Goal: Task Accomplishment & Management: Use online tool/utility

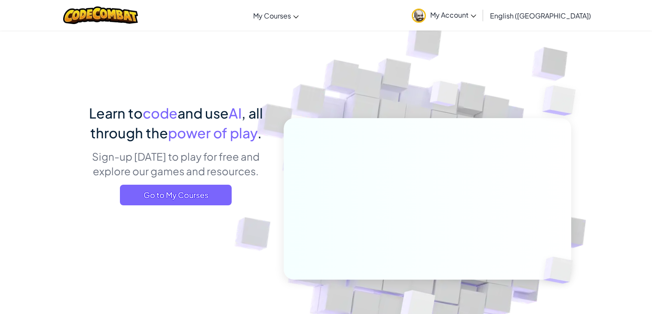
click at [476, 17] on span "My Account" at bounding box center [453, 14] width 46 height 9
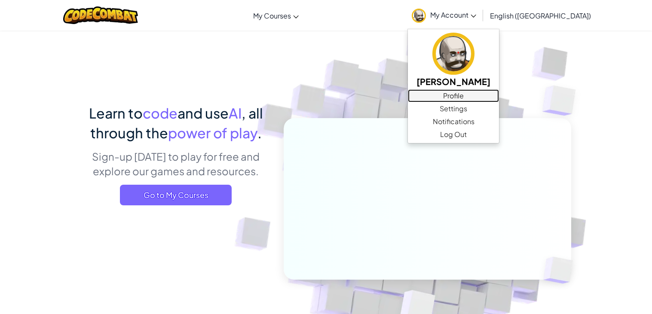
click at [494, 93] on link "Profile" at bounding box center [453, 95] width 91 height 13
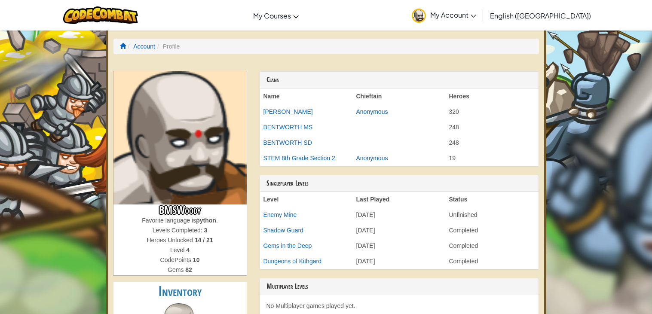
click at [117, 47] on ol "Account Profile" at bounding box center [326, 46] width 426 height 15
click at [123, 46] on span at bounding box center [123, 46] width 6 height 6
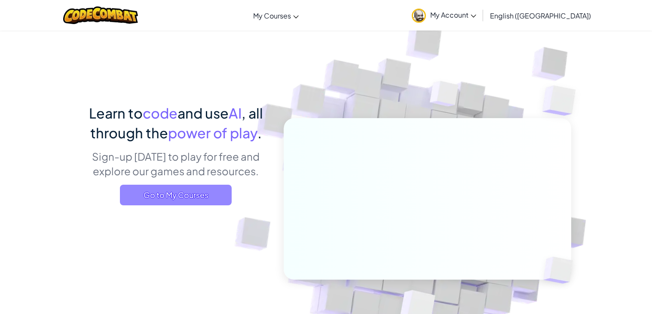
click at [222, 203] on span "Go to My Courses" at bounding box center [176, 195] width 112 height 21
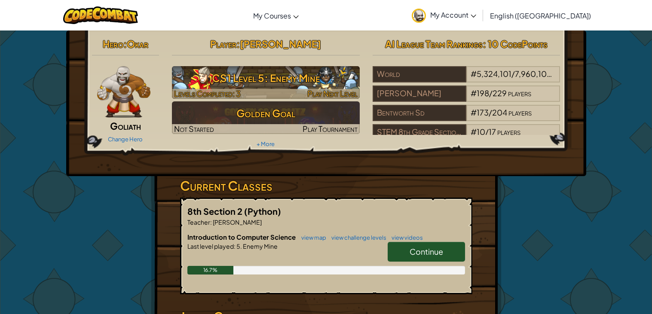
click at [288, 77] on h3 "CS1 Level 5: Enemy Mine" at bounding box center [266, 77] width 188 height 19
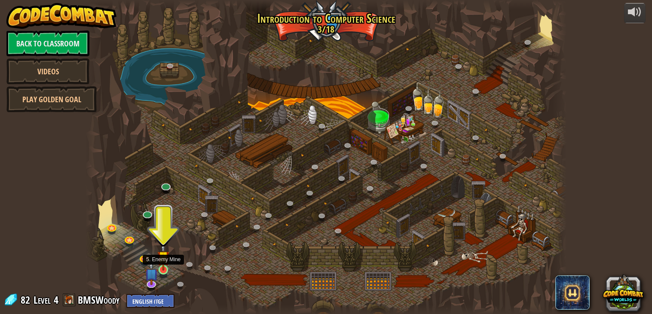
click at [169, 262] on img at bounding box center [163, 257] width 12 height 28
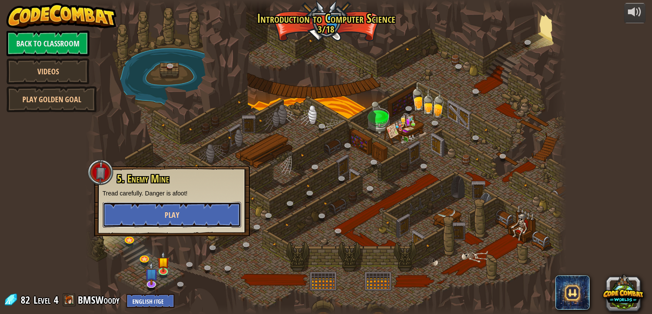
click at [202, 223] on button "Play" at bounding box center [172, 215] width 138 height 26
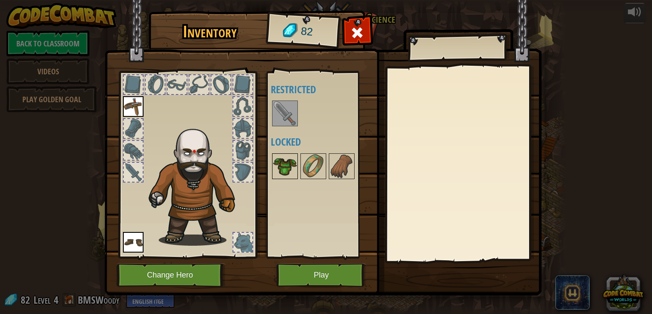
click at [282, 169] on img at bounding box center [285, 166] width 24 height 24
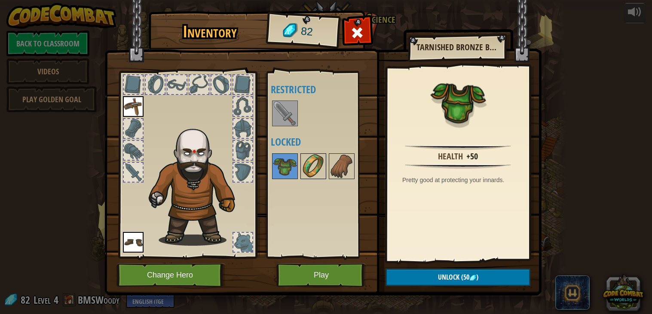
click at [307, 171] on img at bounding box center [313, 166] width 24 height 24
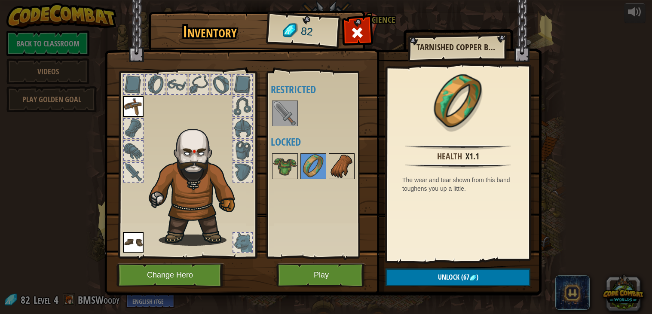
click at [332, 169] on img at bounding box center [342, 166] width 24 height 24
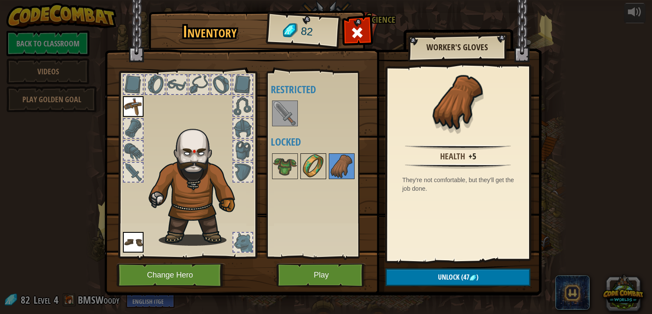
click at [319, 167] on img at bounding box center [313, 166] width 24 height 24
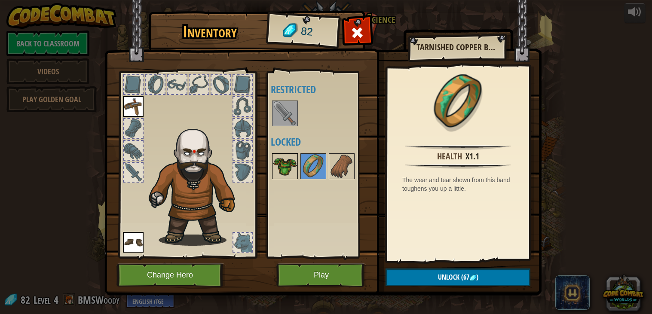
click at [287, 166] on img at bounding box center [285, 166] width 24 height 24
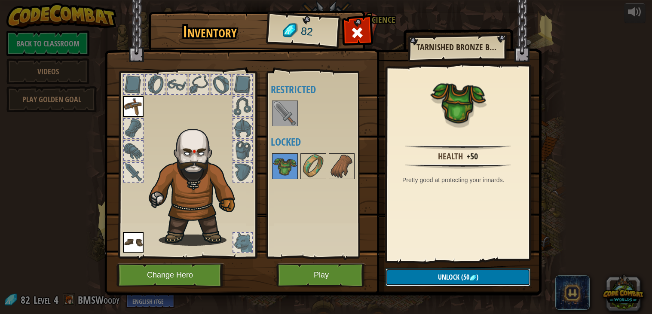
click at [440, 279] on span "Unlock" at bounding box center [448, 277] width 21 height 9
click at [410, 266] on img at bounding box center [322, 140] width 437 height 312
click at [316, 172] on img at bounding box center [313, 166] width 24 height 24
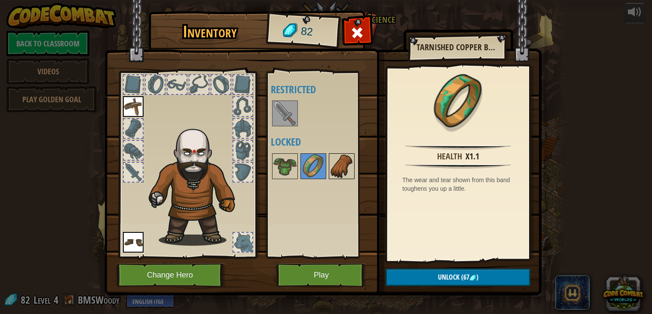
click at [332, 175] on img at bounding box center [342, 166] width 24 height 24
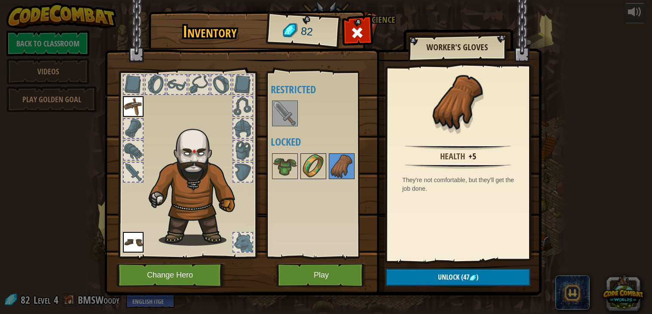
click at [312, 171] on img at bounding box center [313, 166] width 24 height 24
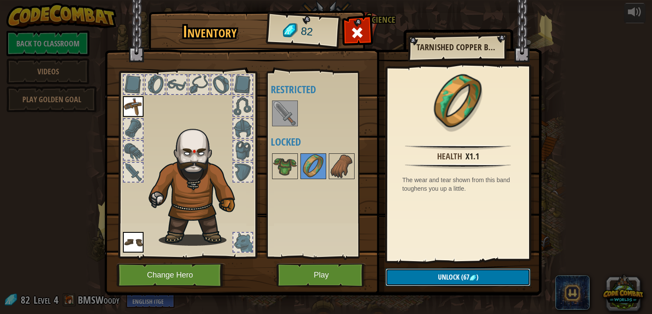
click at [434, 277] on button "Unlock (67 )" at bounding box center [458, 278] width 145 height 18
click at [422, 277] on button "Confirm" at bounding box center [458, 278] width 145 height 18
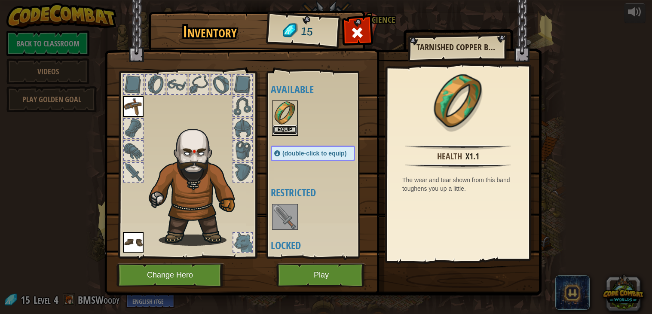
click at [282, 133] on button "Equip" at bounding box center [285, 130] width 24 height 9
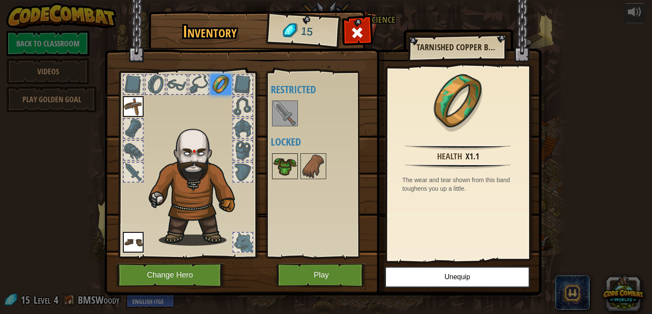
click at [281, 169] on img at bounding box center [285, 166] width 24 height 24
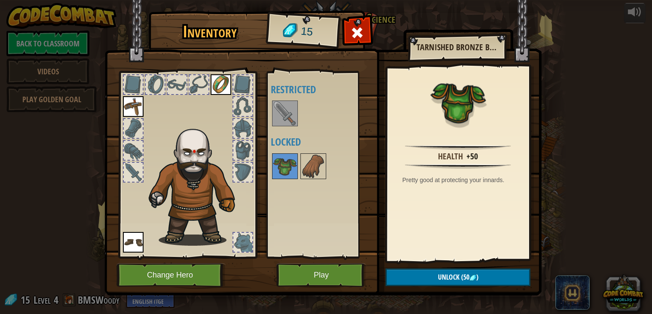
click at [280, 123] on img at bounding box center [285, 113] width 24 height 24
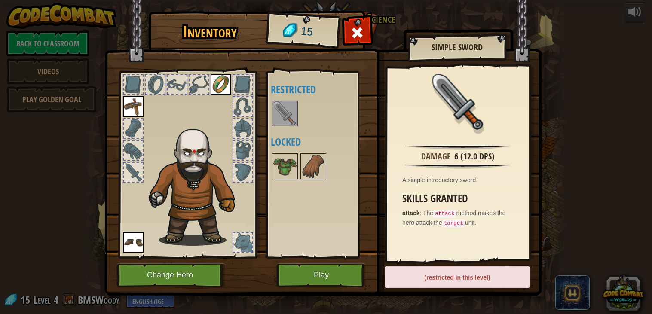
click at [280, 123] on img at bounding box center [285, 113] width 24 height 24
click at [323, 272] on button "Play" at bounding box center [321, 276] width 90 height 24
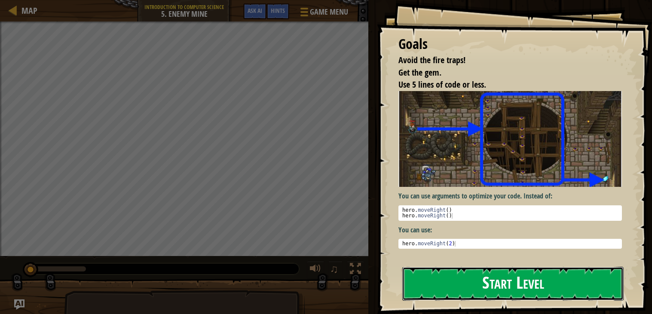
click at [492, 282] on button "Start Level" at bounding box center [512, 284] width 221 height 34
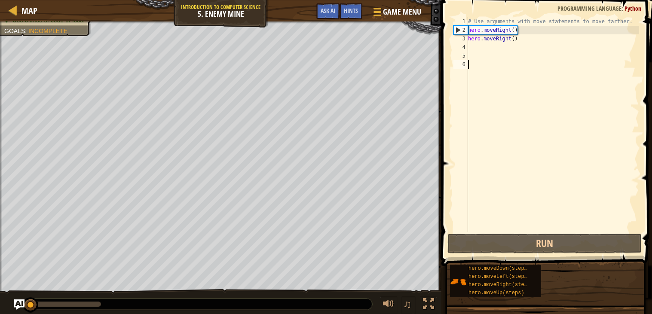
click at [482, 46] on div "# Use arguments with move statements to move farther. hero . moveRight ( ) hero…" at bounding box center [552, 133] width 173 height 232
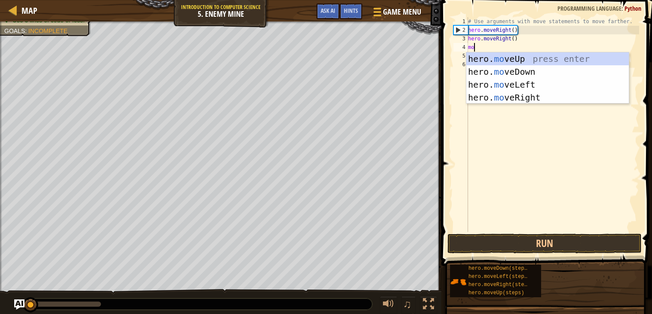
type textarea "mov"
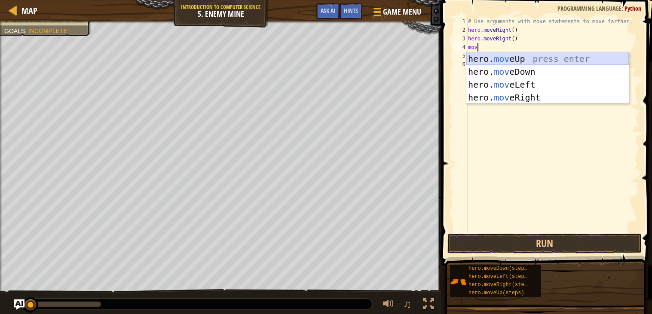
click at [491, 53] on div "hero. mov eUp press enter hero. mov eDown press enter hero. mov eLeft press ent…" at bounding box center [547, 90] width 163 height 77
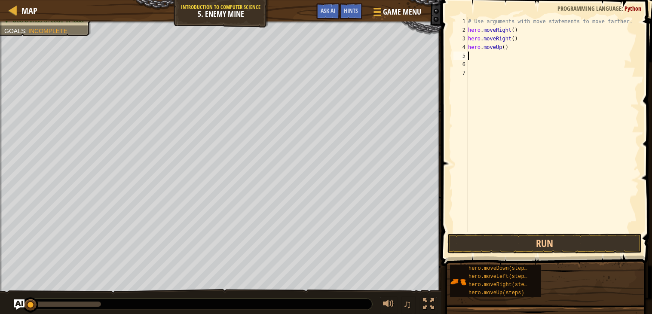
click at [512, 30] on div "# Use arguments with move statements to move farther. hero . moveRight ( ) hero…" at bounding box center [552, 133] width 173 height 232
click at [515, 31] on div "# Use arguments with move statements to move farther. hero . moveRight ( ) hero…" at bounding box center [552, 133] width 173 height 232
click at [517, 39] on div "# Use arguments with move statements to move farther. hero . moveRight ( 1 ) he…" at bounding box center [552, 133] width 173 height 232
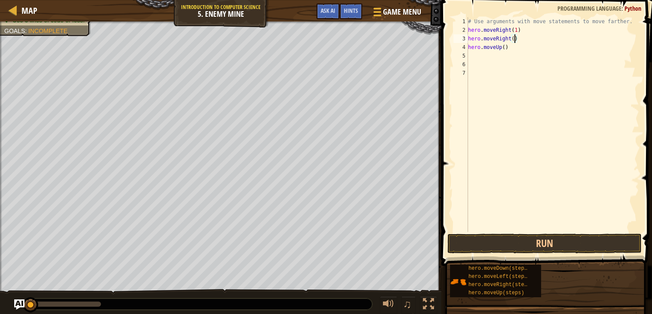
type textarea "hero.moveRight(2)"
click at [485, 62] on div "# Use arguments with move statements to move farther. hero . moveRight ( 1 ) he…" at bounding box center [552, 133] width 173 height 232
click at [485, 59] on div "# Use arguments with move statements to move farther. hero . moveRight ( 1 ) he…" at bounding box center [552, 133] width 173 height 232
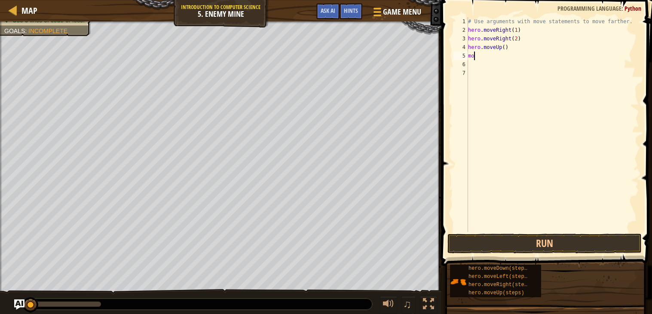
type textarea "mov"
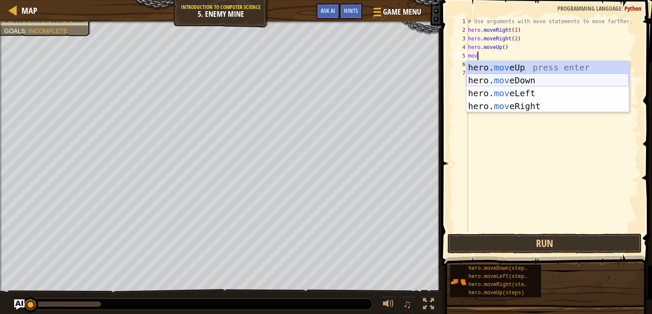
click at [521, 80] on div "hero. mov eUp press enter hero. mov eDown press enter hero. mov eLeft press ent…" at bounding box center [547, 99] width 163 height 77
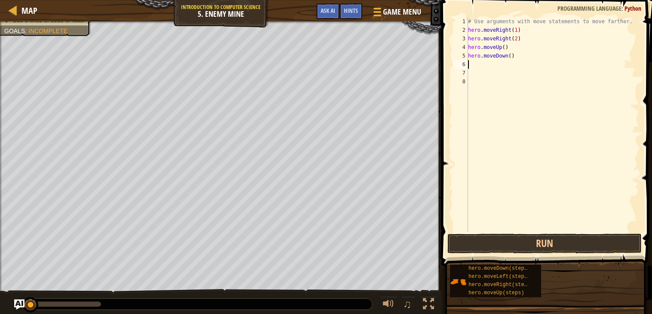
scroll to position [3, 0]
click at [574, 242] on button "Run" at bounding box center [545, 244] width 194 height 20
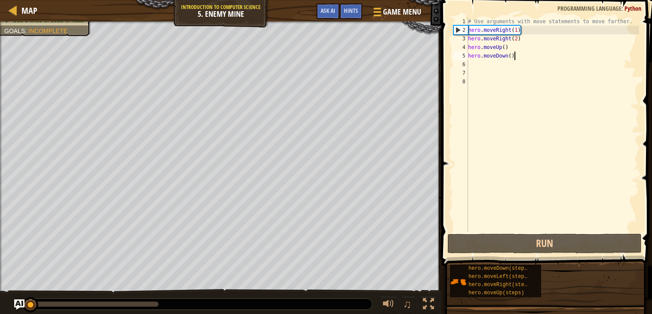
click at [536, 56] on div "# Use arguments with move statements to move farther. hero . moveRight ( 1 ) he…" at bounding box center [552, 133] width 173 height 232
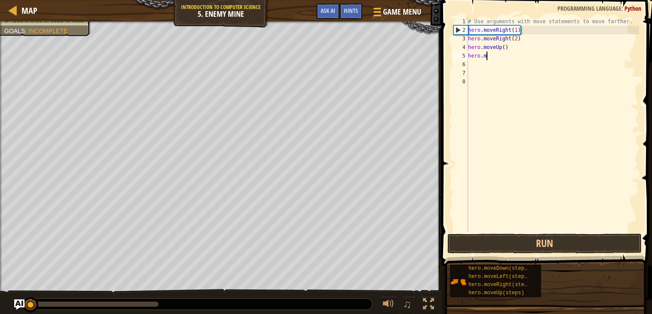
type textarea "h"
click at [546, 48] on div "# Use arguments with move statements to move farther. hero . moveRight ( 1 ) he…" at bounding box center [552, 133] width 173 height 232
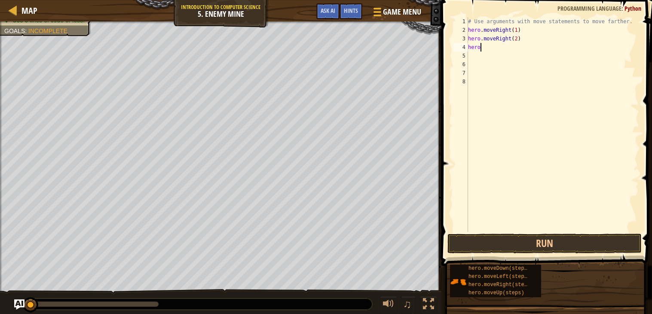
type textarea "h"
click at [562, 33] on div "# Use arguments with move statements to move farther. hero . moveRight ( 1 ) he…" at bounding box center [552, 133] width 173 height 232
type textarea "h"
click at [565, 37] on div "# Use arguments with move statements to move farther. hero . moveRight ( 2 )" at bounding box center [552, 133] width 173 height 232
type textarea "h"
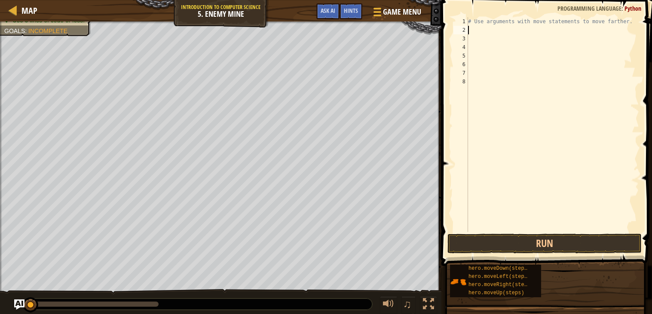
click at [511, 29] on div "# Use arguments with move statements to move farther." at bounding box center [552, 133] width 173 height 232
type textarea "m"
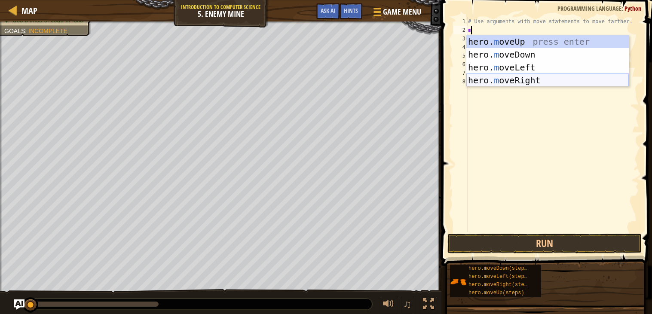
click at [536, 81] on div "hero. m oveUp press enter hero. m oveDown press enter hero. m oveLeft press ent…" at bounding box center [547, 73] width 163 height 77
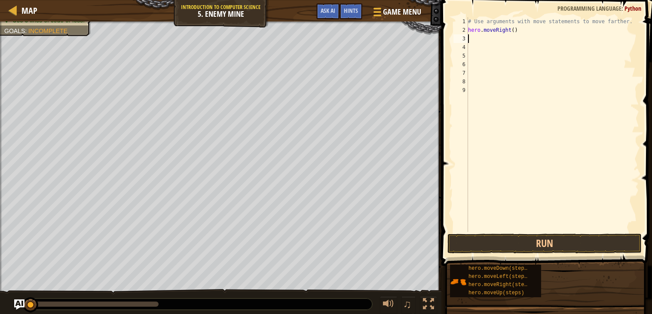
click at [488, 41] on div "# Use arguments with move statements to move farther. hero . moveRight ( )" at bounding box center [552, 133] width 173 height 232
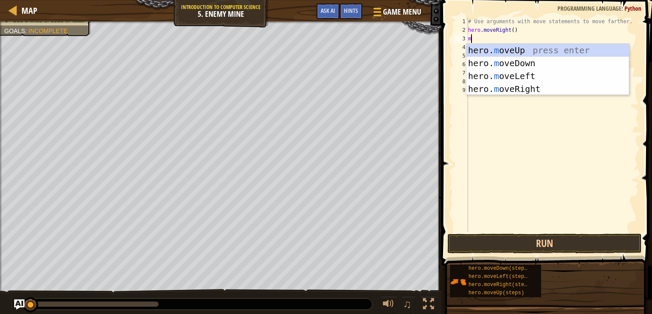
type textarea "mo"
click at [556, 53] on div "hero. mo veUp press enter hero. mo veDown press enter hero. mo veLeft press ent…" at bounding box center [547, 82] width 163 height 77
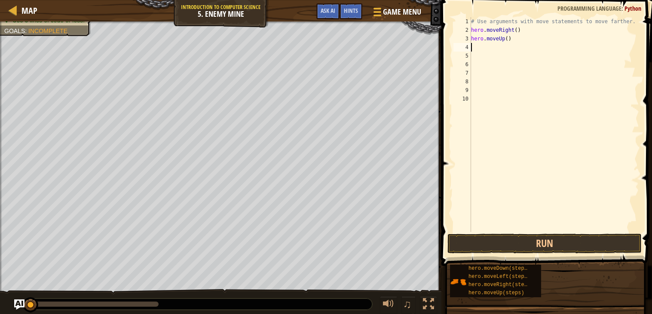
click at [503, 49] on div "# Use arguments with move statements to move farther. hero . moveRight ( ) hero…" at bounding box center [554, 133] width 170 height 232
type textarea "m"
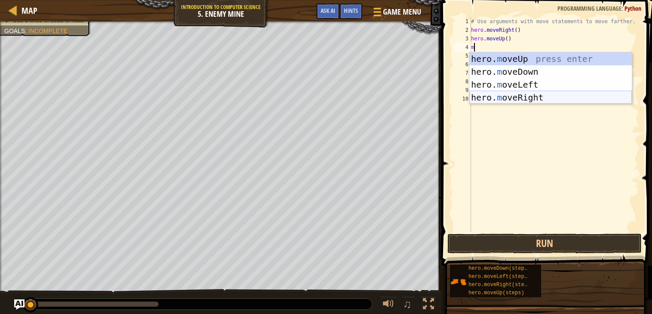
click at [539, 98] on div "hero. m oveUp press enter hero. m oveDown press enter hero. m oveLeft press ent…" at bounding box center [550, 90] width 163 height 77
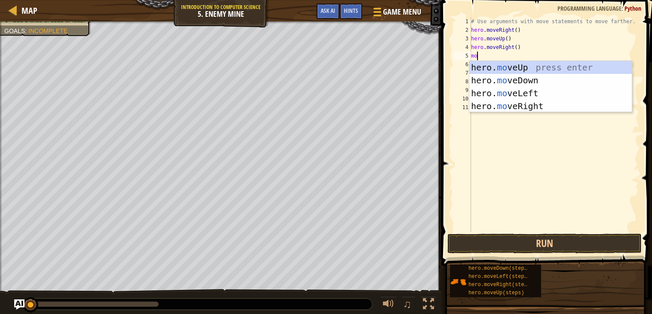
type textarea "mov"
click at [494, 75] on div "hero. mov eUp press enter hero. mov eDown press enter hero. mov eLeft press ent…" at bounding box center [550, 99] width 163 height 77
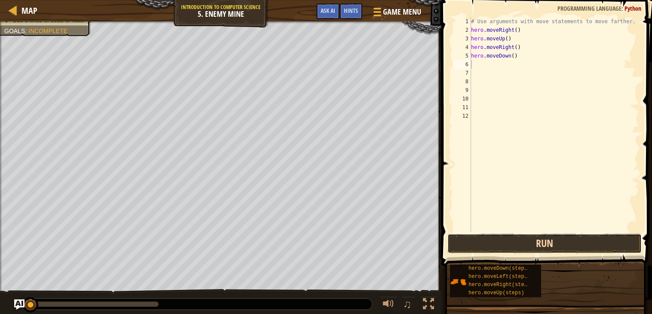
click at [510, 248] on button "Run" at bounding box center [545, 244] width 194 height 20
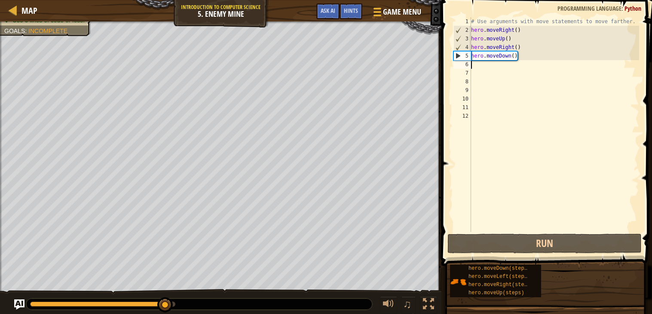
click at [505, 74] on div "# Use arguments with move statements to move farther. hero . moveRight ( ) hero…" at bounding box center [554, 133] width 170 height 232
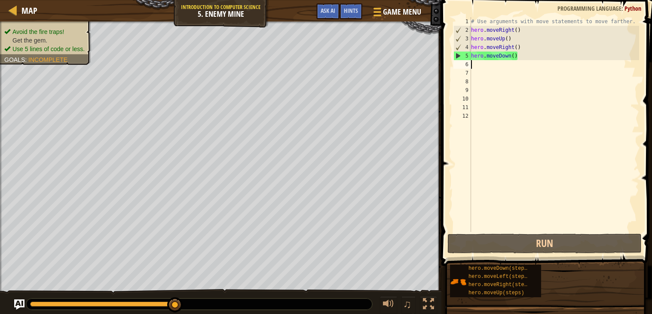
click at [504, 68] on div "# Use arguments with move statements to move farther. hero . moveRight ( ) hero…" at bounding box center [554, 133] width 170 height 232
click at [504, 69] on div "# Use arguments with move statements to move farther. hero . moveRight ( ) hero…" at bounding box center [554, 133] width 170 height 232
click at [494, 63] on div "# Use arguments with move statements to move farther. hero . moveRight ( ) hero…" at bounding box center [554, 133] width 170 height 232
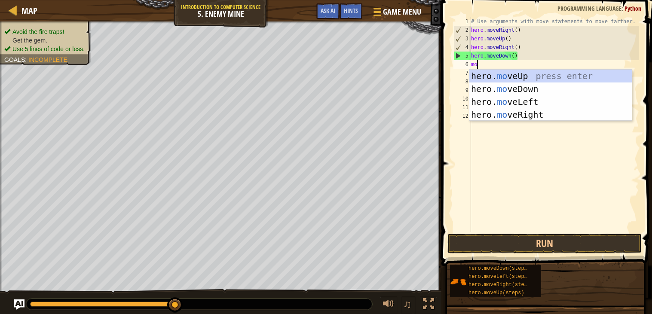
type textarea "mov"
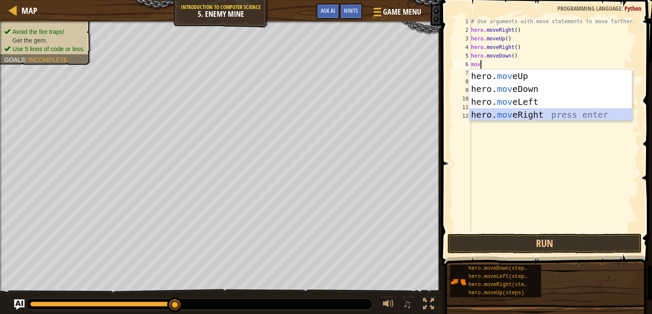
click at [490, 111] on div "hero. mov eUp press enter hero. mov eDown press enter hero. mov eLeft press ent…" at bounding box center [550, 108] width 163 height 77
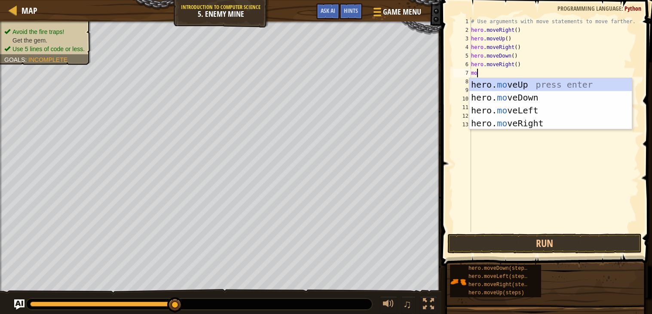
type textarea "mov"
click at [522, 84] on div "hero. mov eUp press enter hero. mov eDown press enter hero. mov eLeft press ent…" at bounding box center [550, 116] width 163 height 77
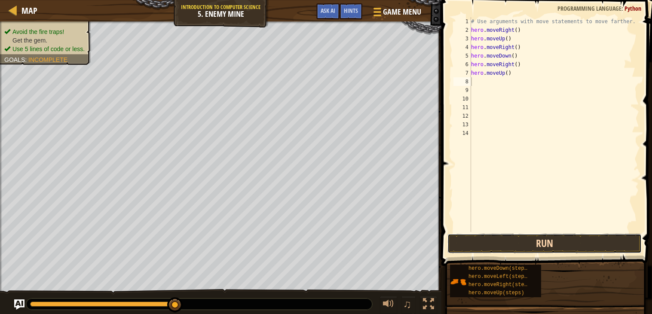
click at [457, 248] on button "Run" at bounding box center [545, 244] width 194 height 20
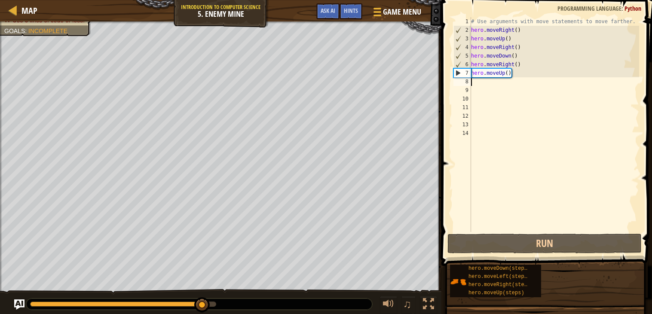
click at [487, 83] on div "# Use arguments with move statements to move farther. hero . moveRight ( ) hero…" at bounding box center [554, 133] width 170 height 232
type textarea "m"
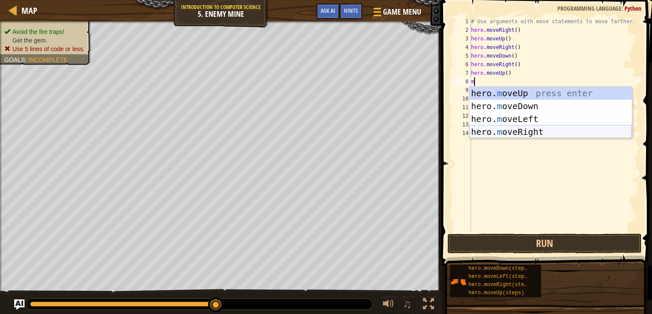
click at [507, 130] on div "hero. m oveUp press enter hero. m oveDown press enter hero. m oveLeft press ent…" at bounding box center [550, 125] width 163 height 77
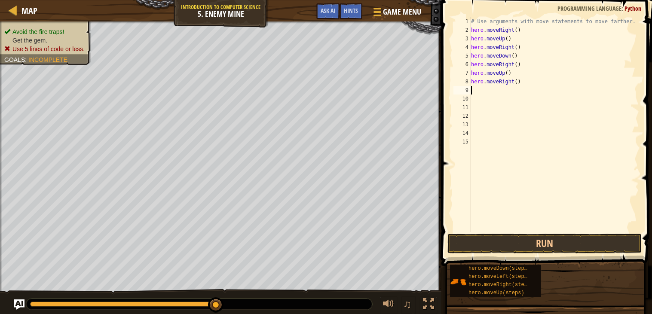
type textarea "m"
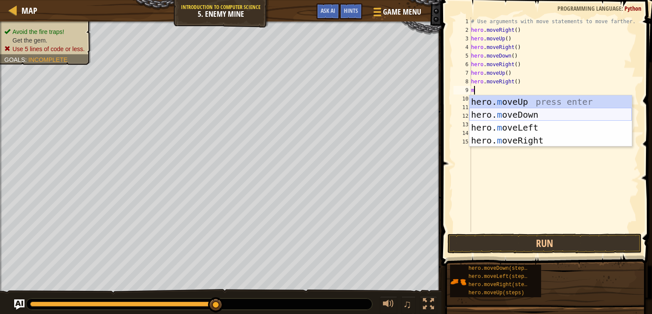
click at [495, 114] on div "hero. m oveUp press enter hero. m oveDown press enter hero. m oveLeft press ent…" at bounding box center [550, 133] width 163 height 77
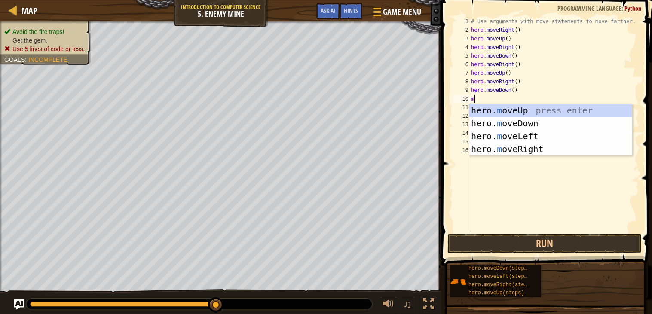
type textarea "mo"
click at [489, 110] on div "hero. mo veUp press enter hero. mo veDown press enter hero. mo veLeft press ent…" at bounding box center [550, 142] width 163 height 77
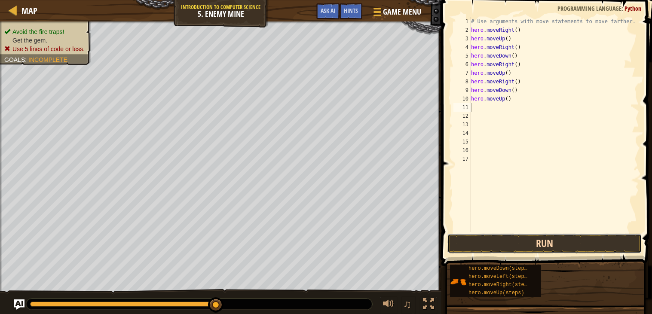
click at [503, 242] on button "Run" at bounding box center [545, 244] width 194 height 20
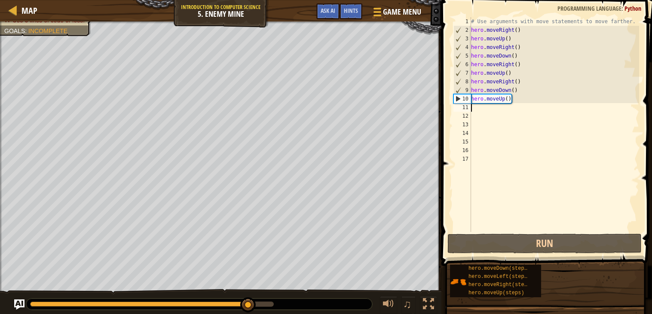
click at [524, 102] on div "# Use arguments with move statements to move farther. hero . moveRight ( ) hero…" at bounding box center [554, 133] width 170 height 232
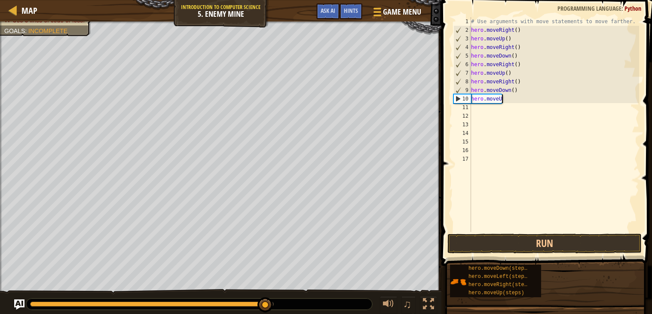
type textarea "hero.move"
